Goal: Find specific page/section: Find specific page/section

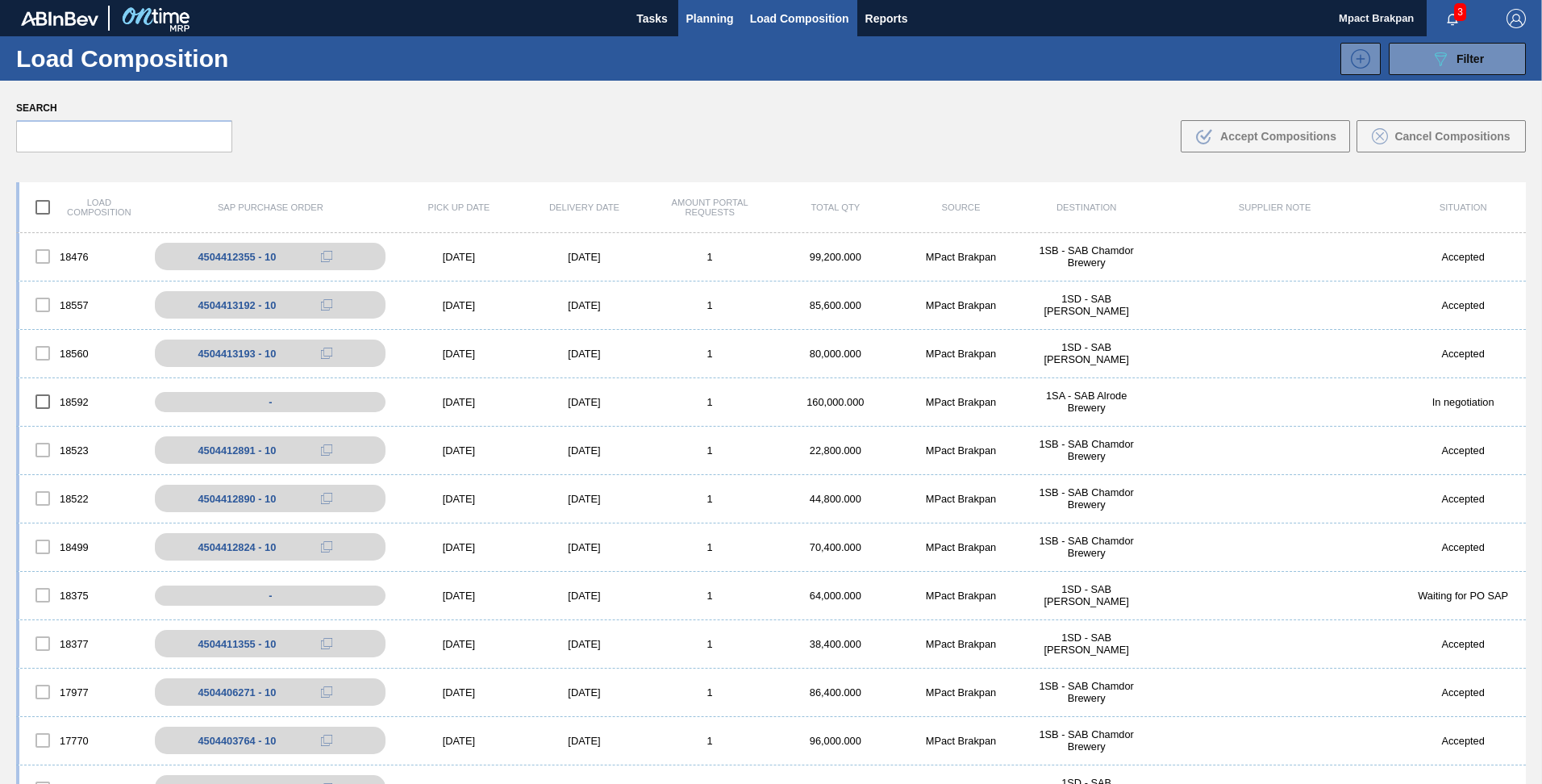
click at [718, 12] on span "Planning" at bounding box center [710, 18] width 47 height 19
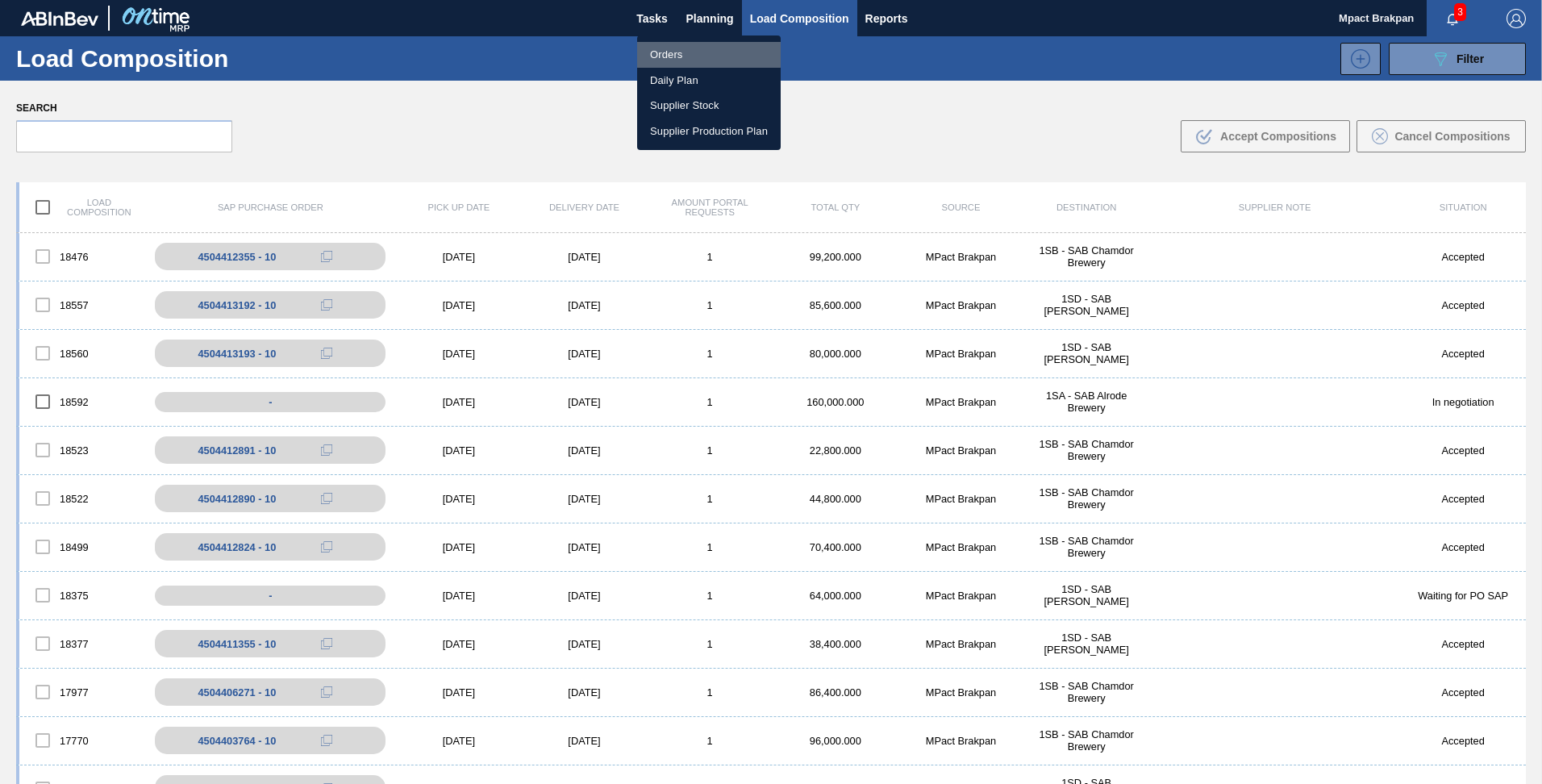
click at [675, 48] on li "Orders" at bounding box center [709, 54] width 144 height 26
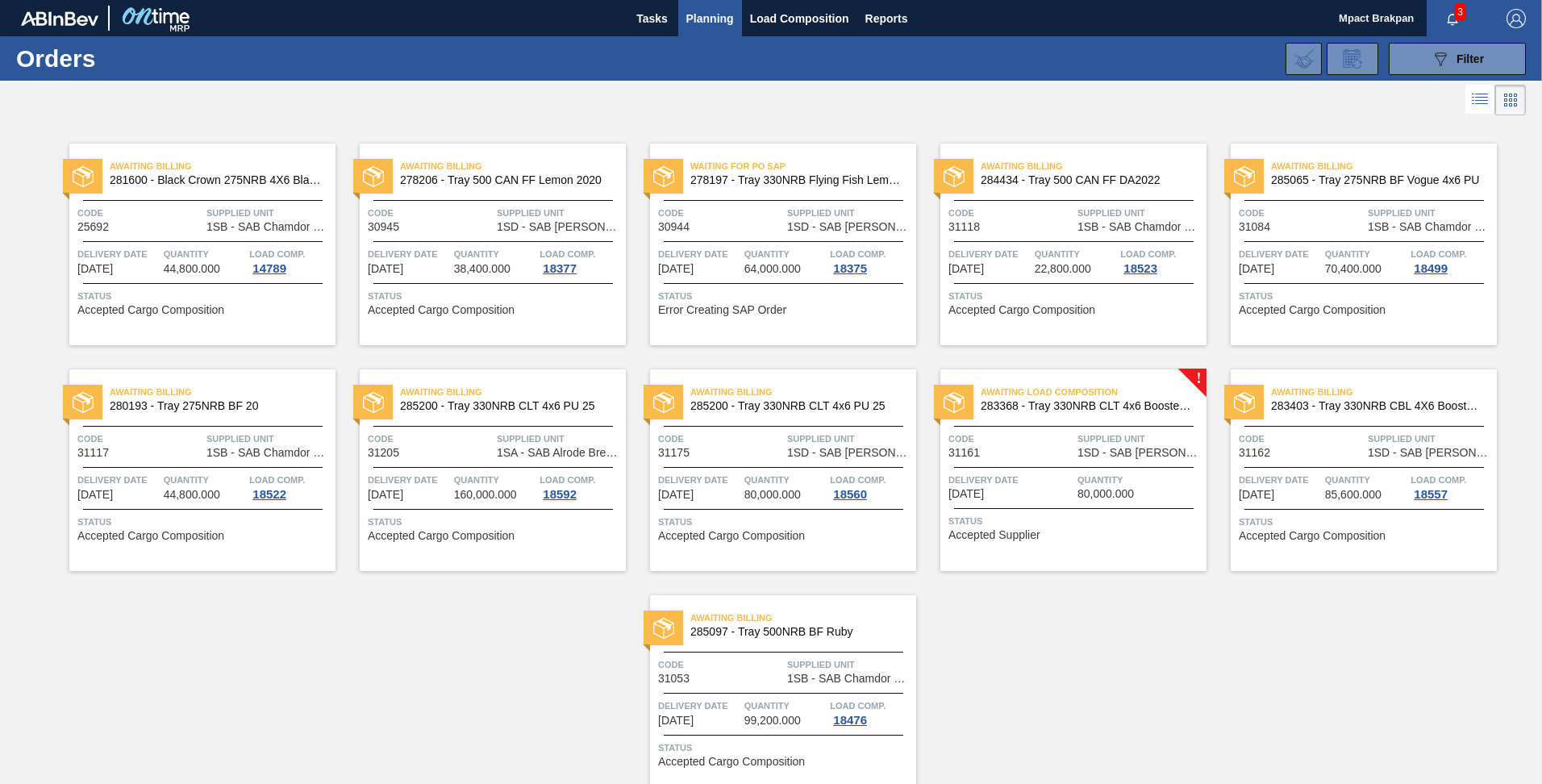
click at [714, 13] on span "Planning" at bounding box center [710, 18] width 47 height 19
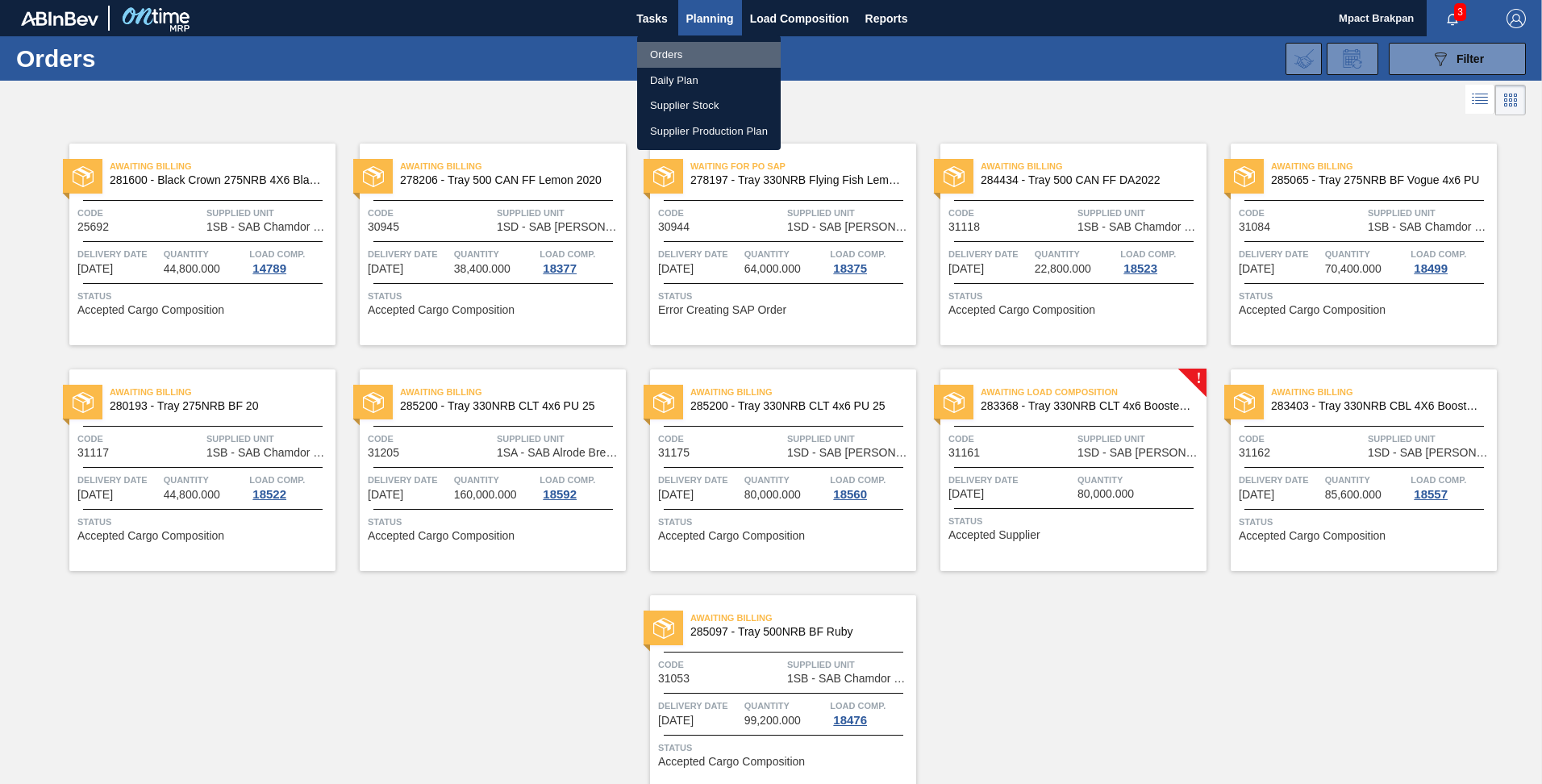
click at [675, 50] on li "Orders" at bounding box center [709, 54] width 144 height 26
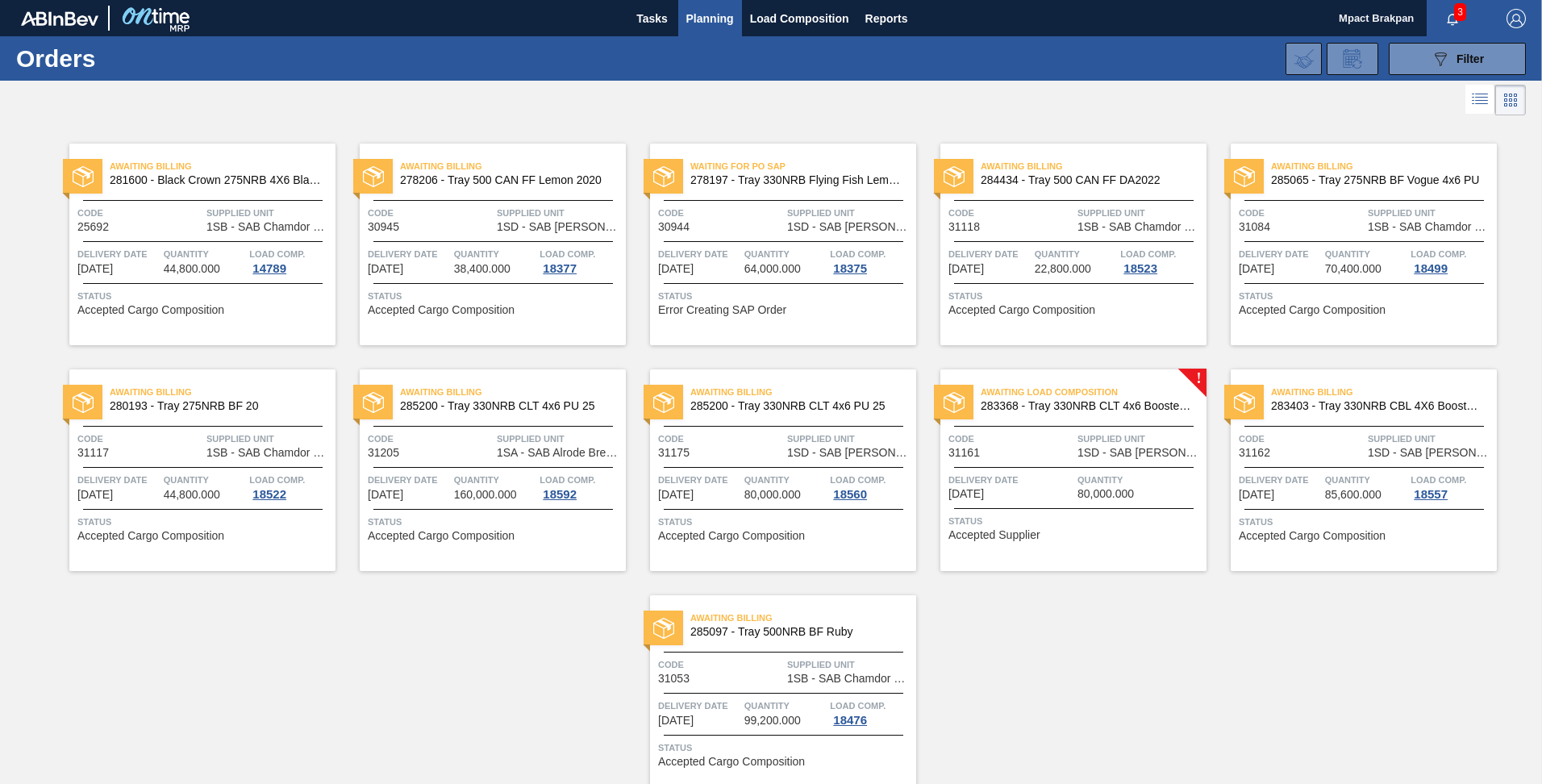
click at [702, 22] on span "Planning" at bounding box center [710, 18] width 47 height 19
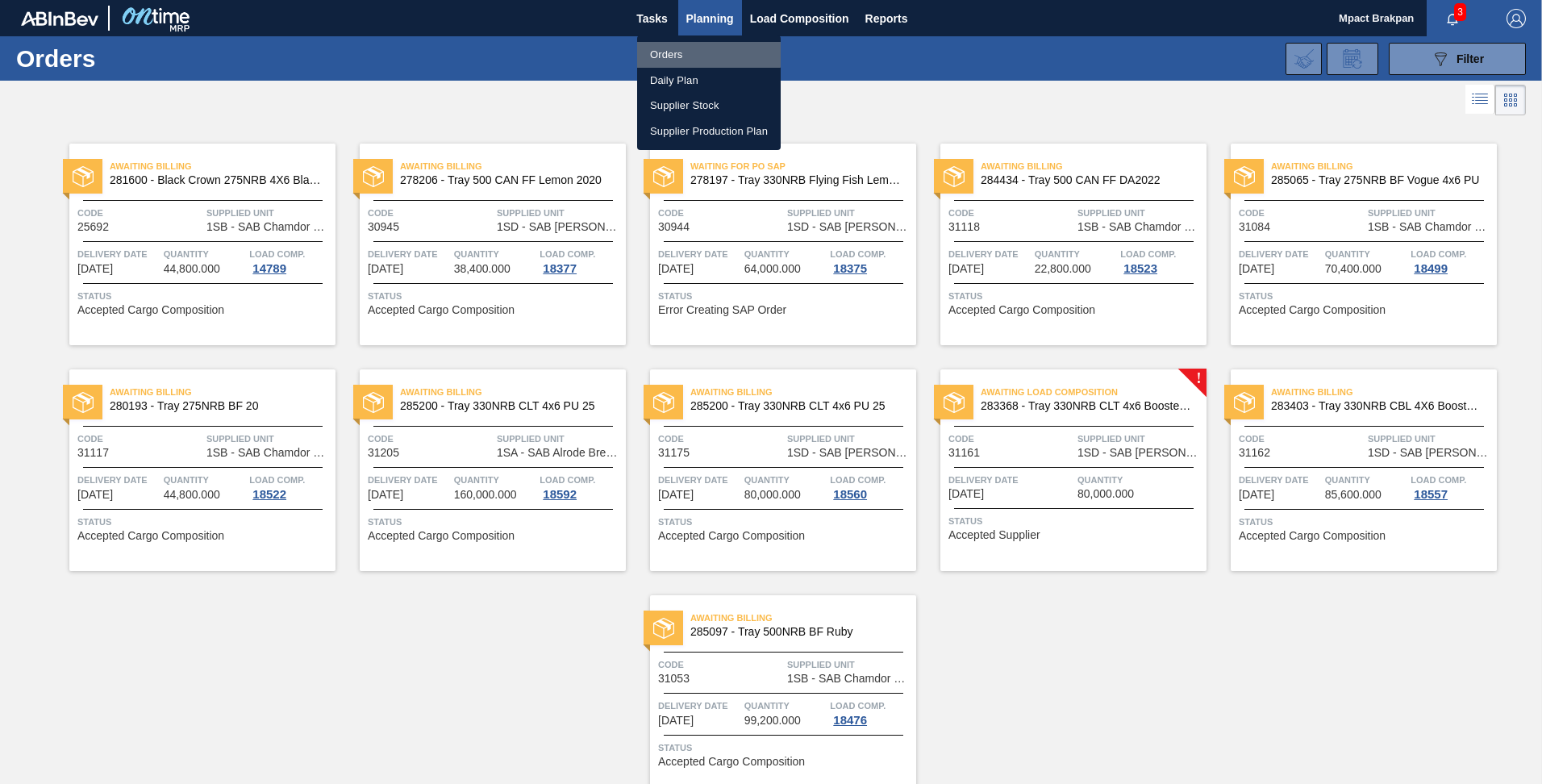
click at [677, 48] on li "Orders" at bounding box center [709, 54] width 144 height 26
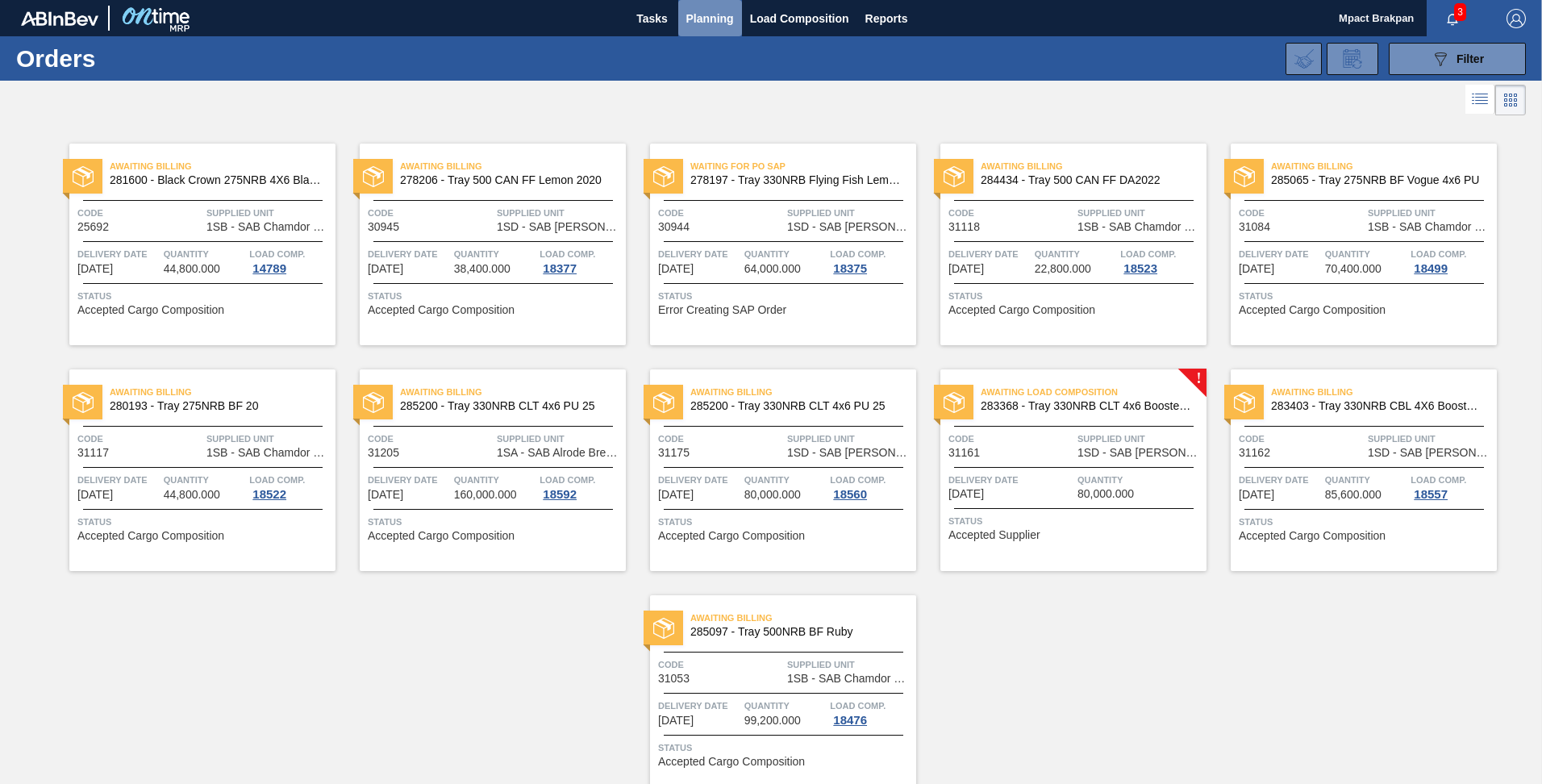
click at [699, 14] on span "Planning" at bounding box center [710, 18] width 47 height 19
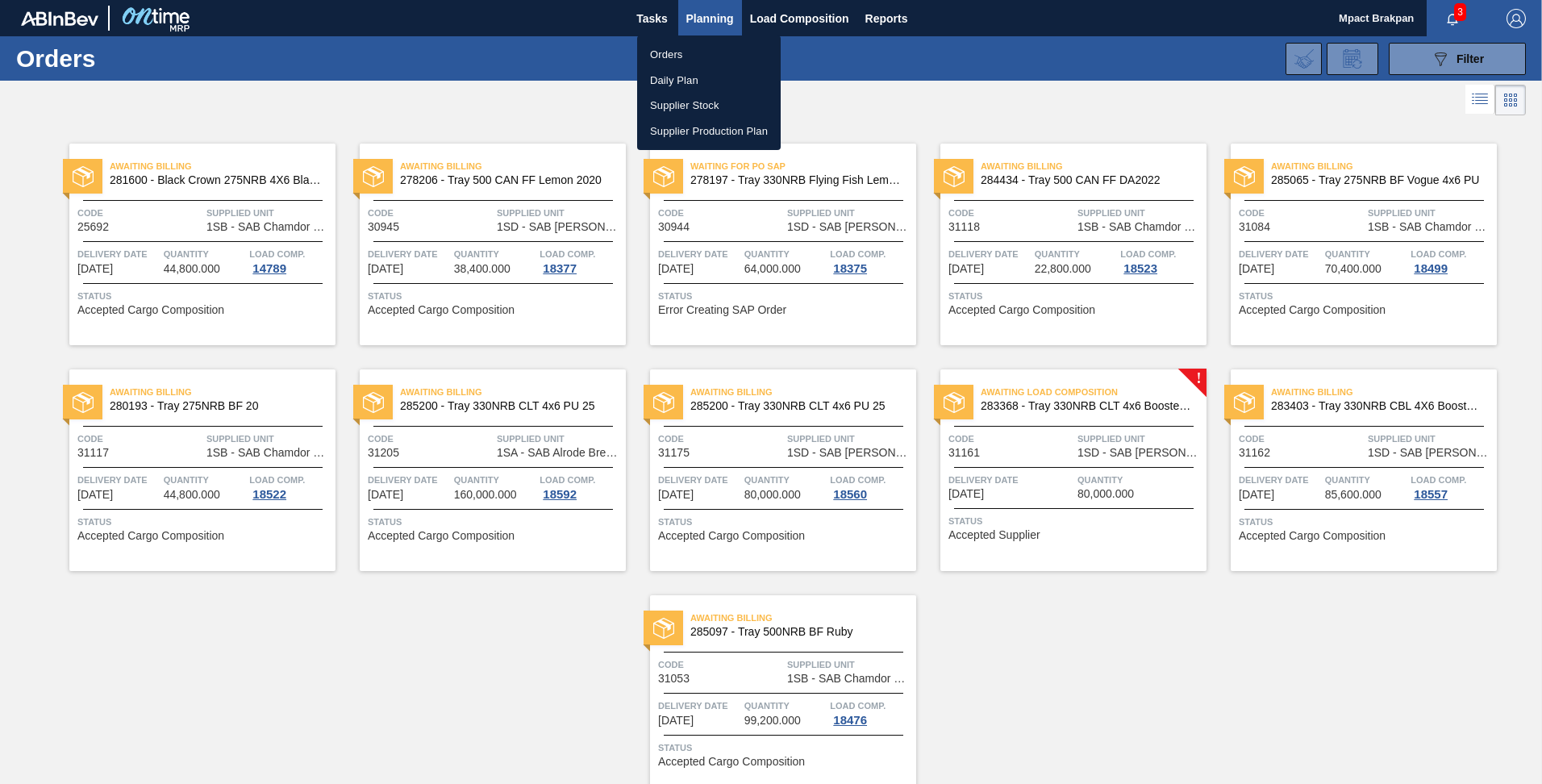
click at [797, 11] on div at bounding box center [771, 392] width 1542 height 784
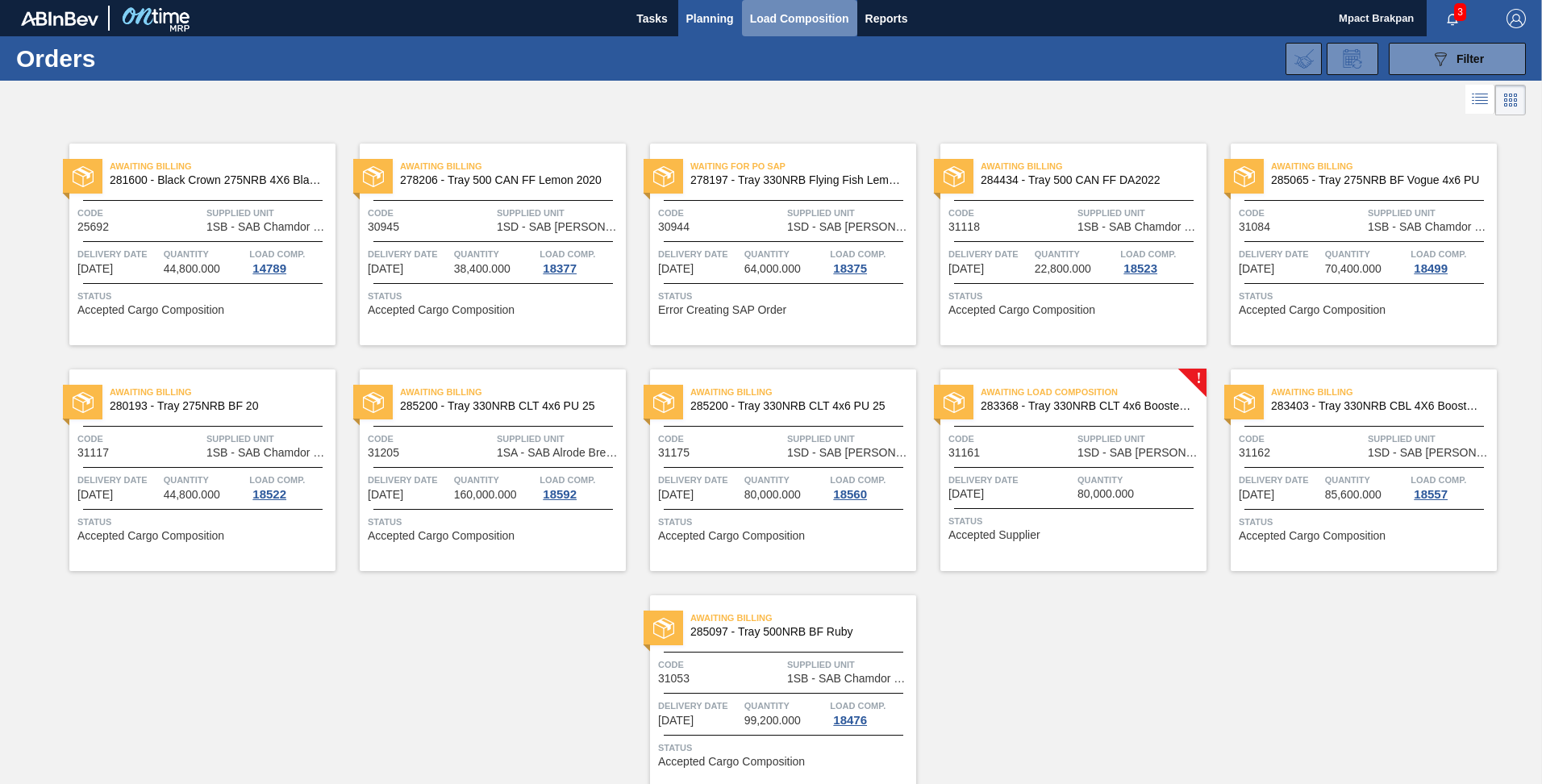
click at [786, 14] on span "Load Composition" at bounding box center [799, 18] width 99 height 19
